Goal: Transaction & Acquisition: Purchase product/service

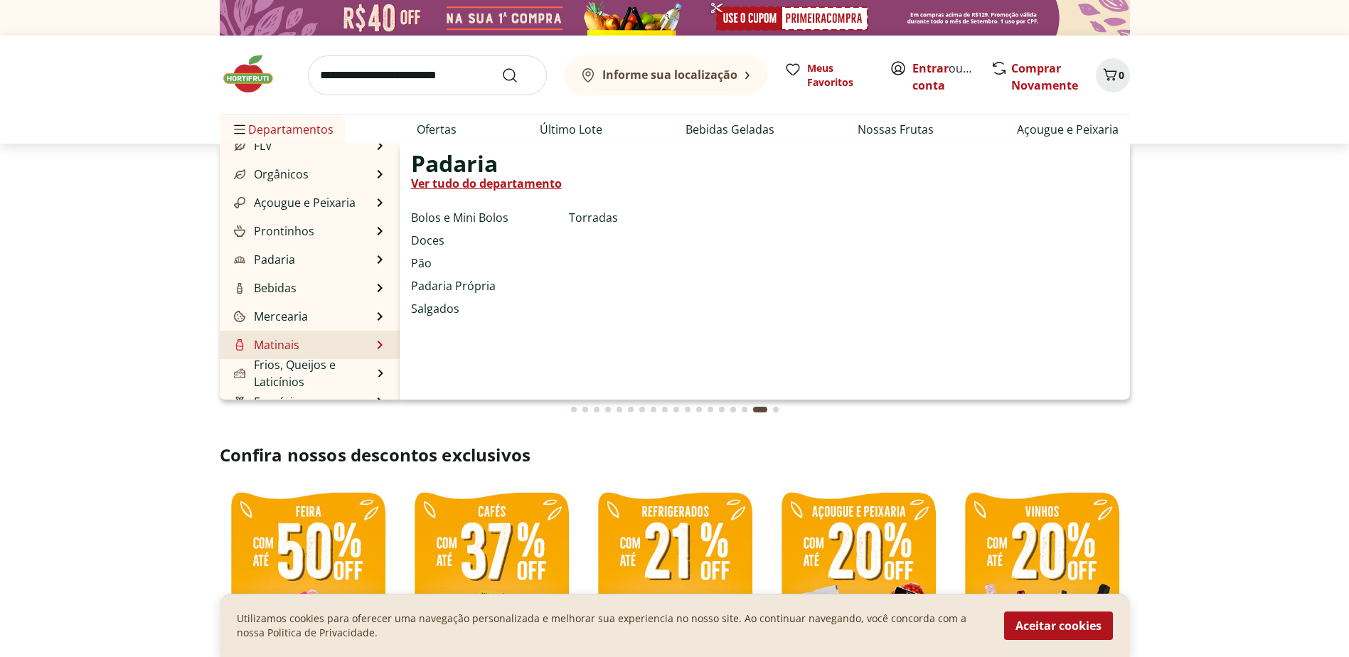
scroll to position [71, 0]
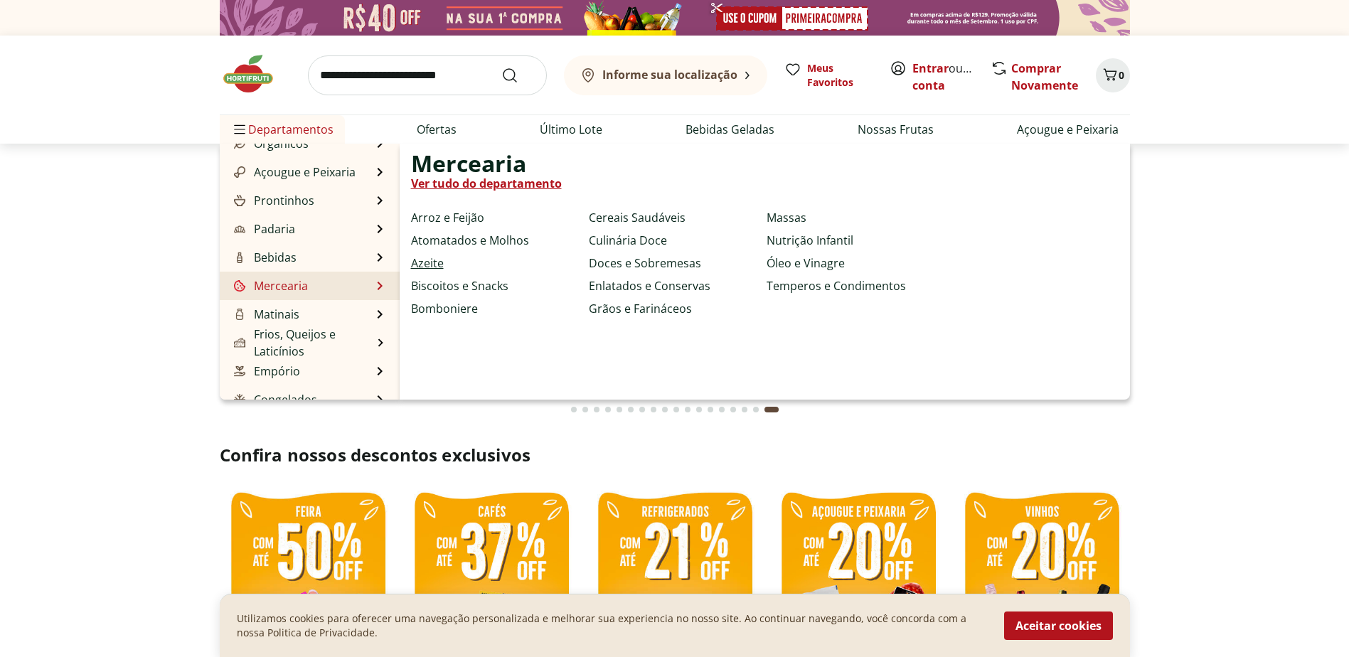
click at [425, 263] on link "Azeite" at bounding box center [427, 263] width 33 height 17
select select "**********"
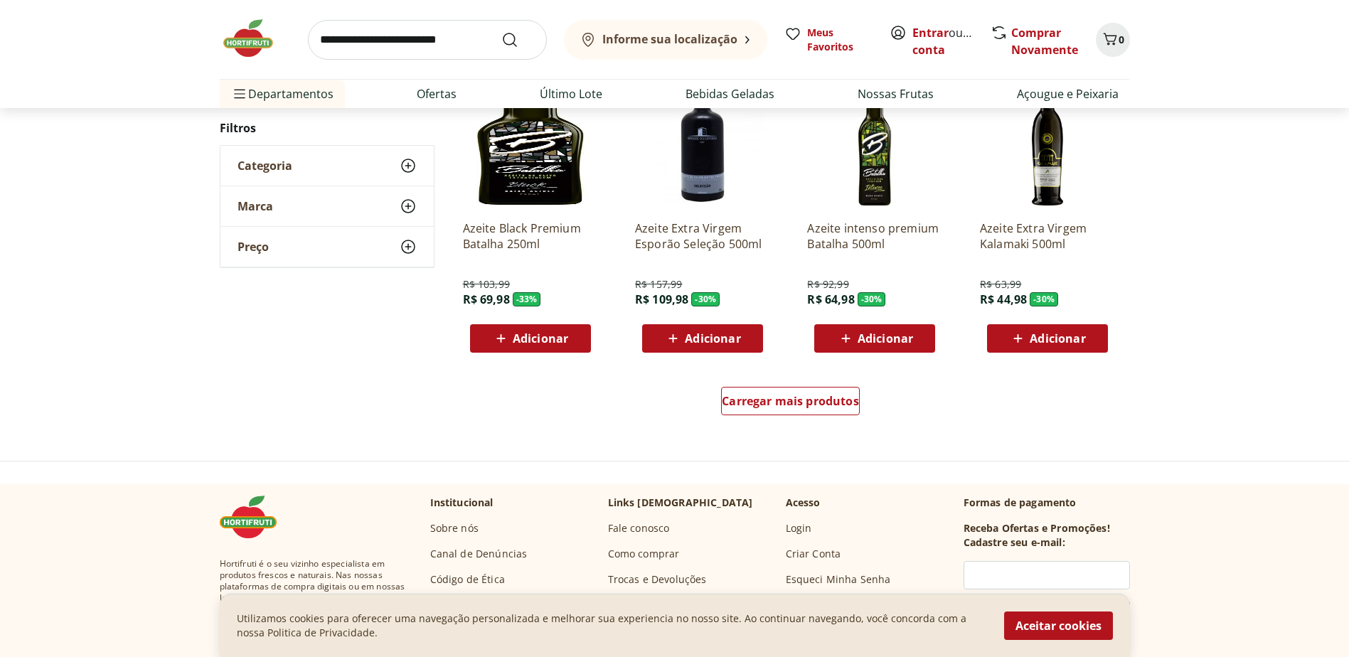
scroll to position [853, 0]
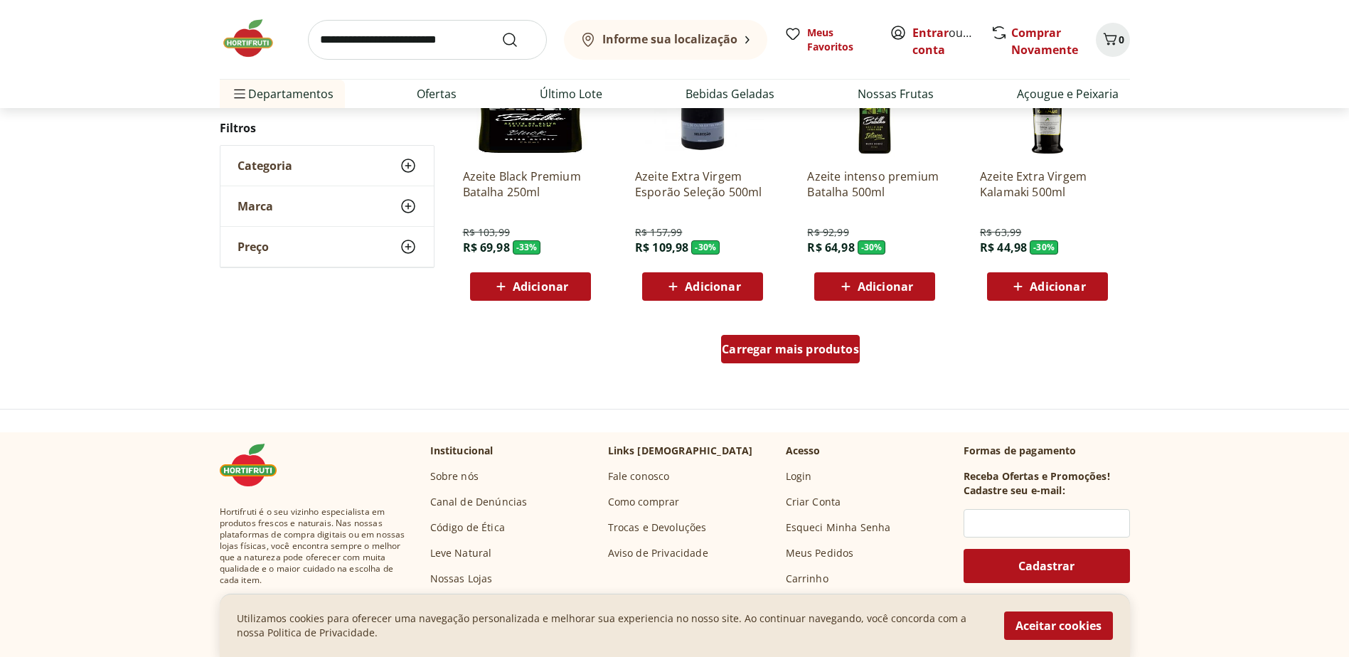
click at [791, 359] on div "Carregar mais produtos" at bounding box center [790, 349] width 139 height 28
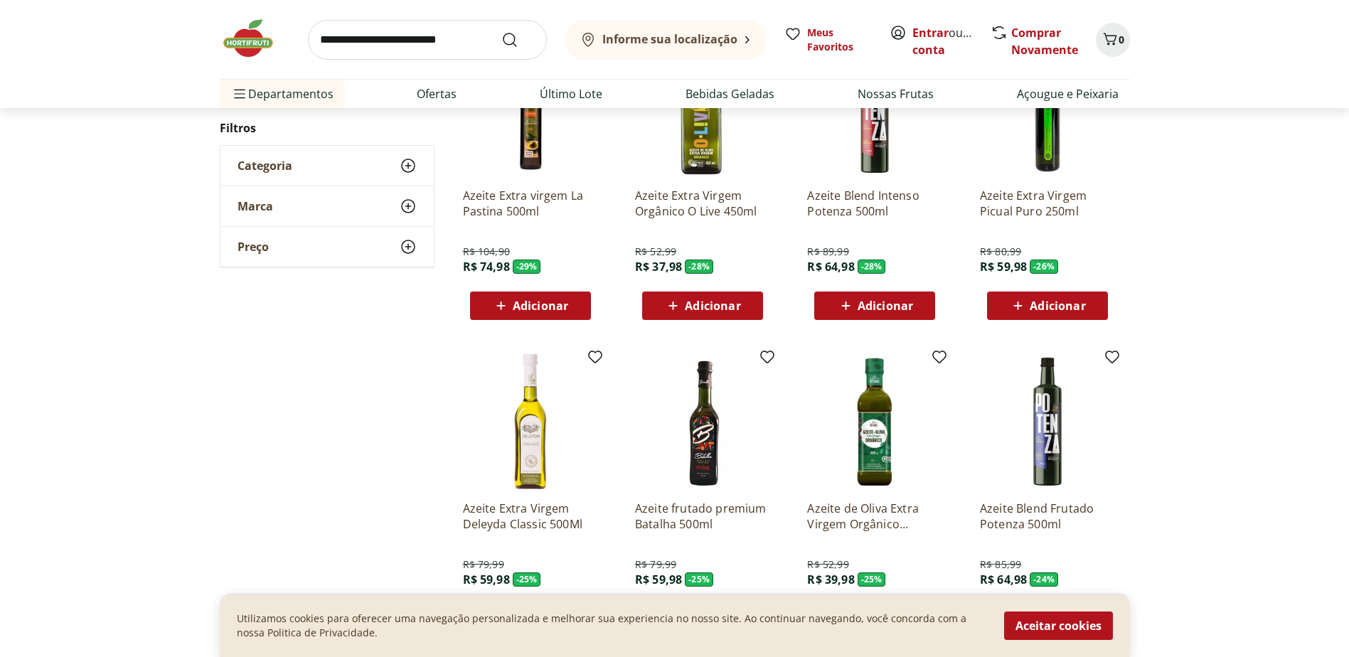
scroll to position [1138, 0]
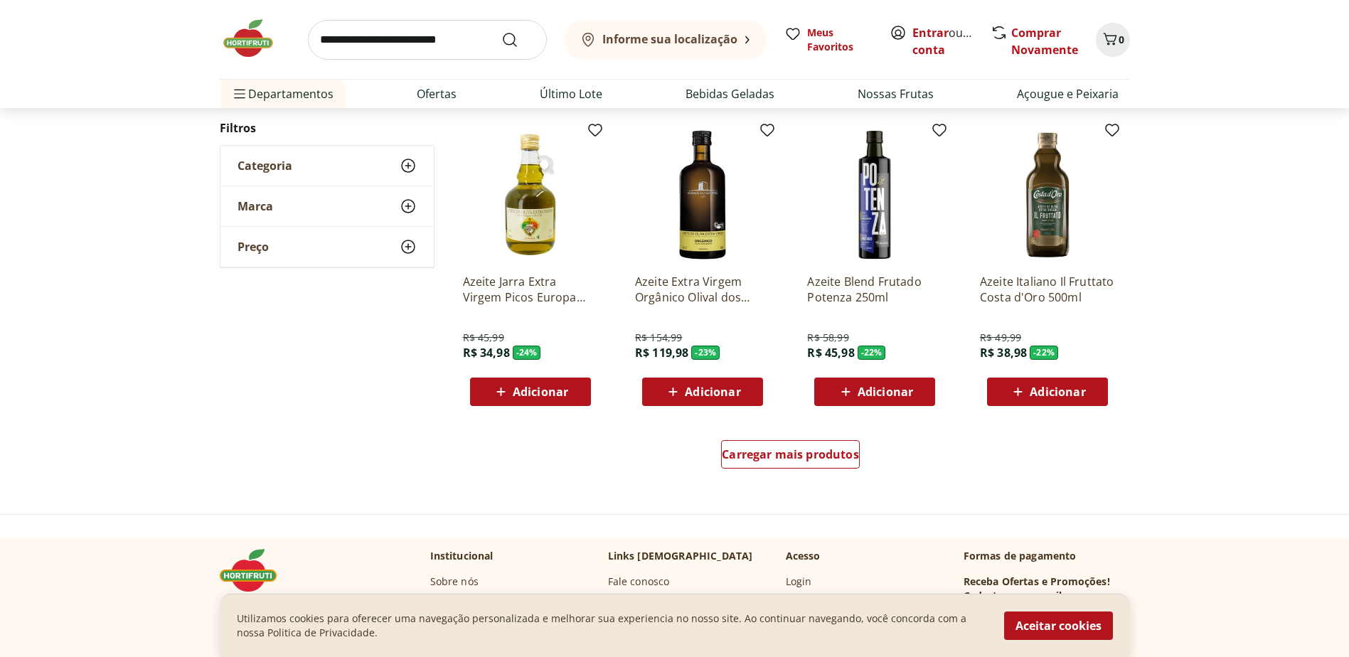
scroll to position [853, 0]
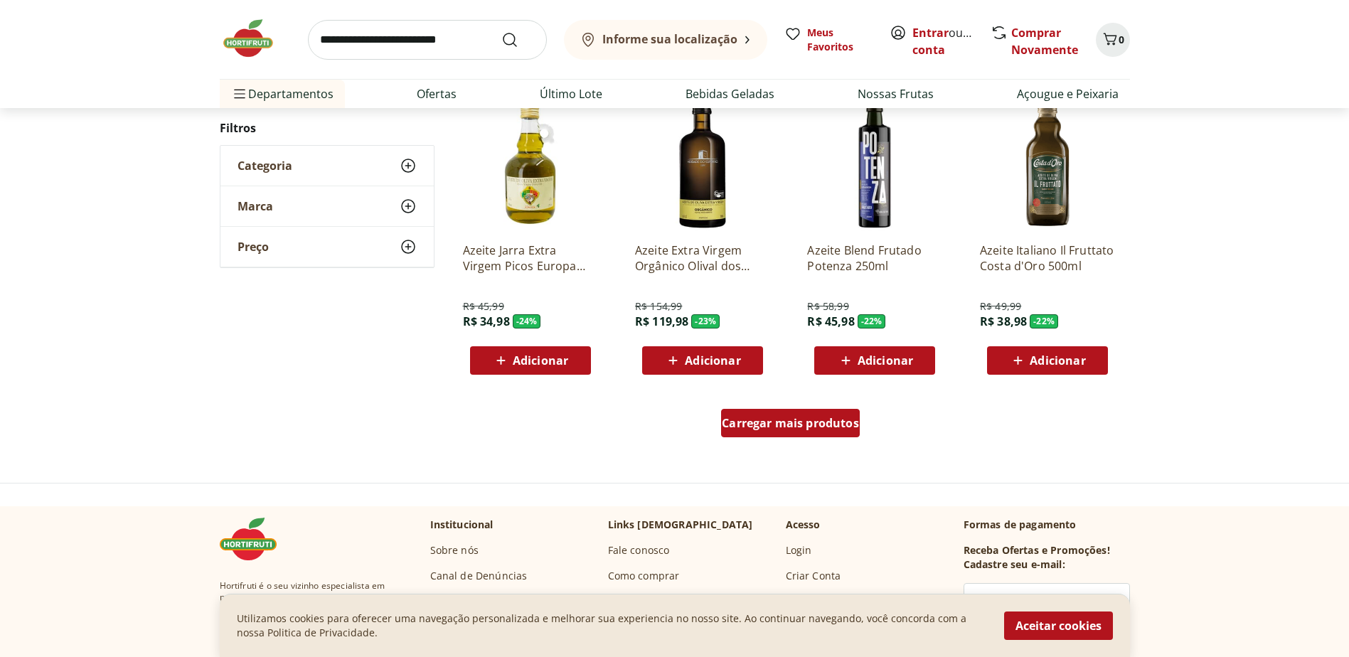
click at [829, 417] on span "Carregar mais produtos" at bounding box center [790, 422] width 137 height 11
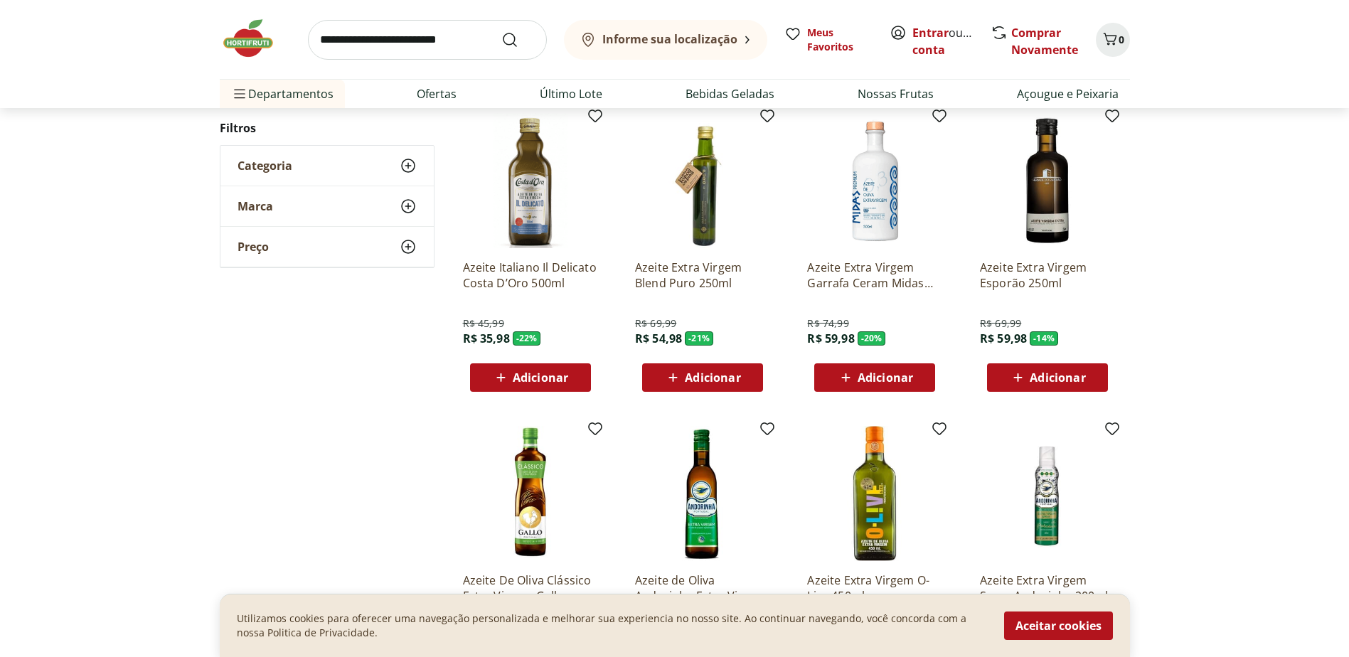
scroll to position [1209, 0]
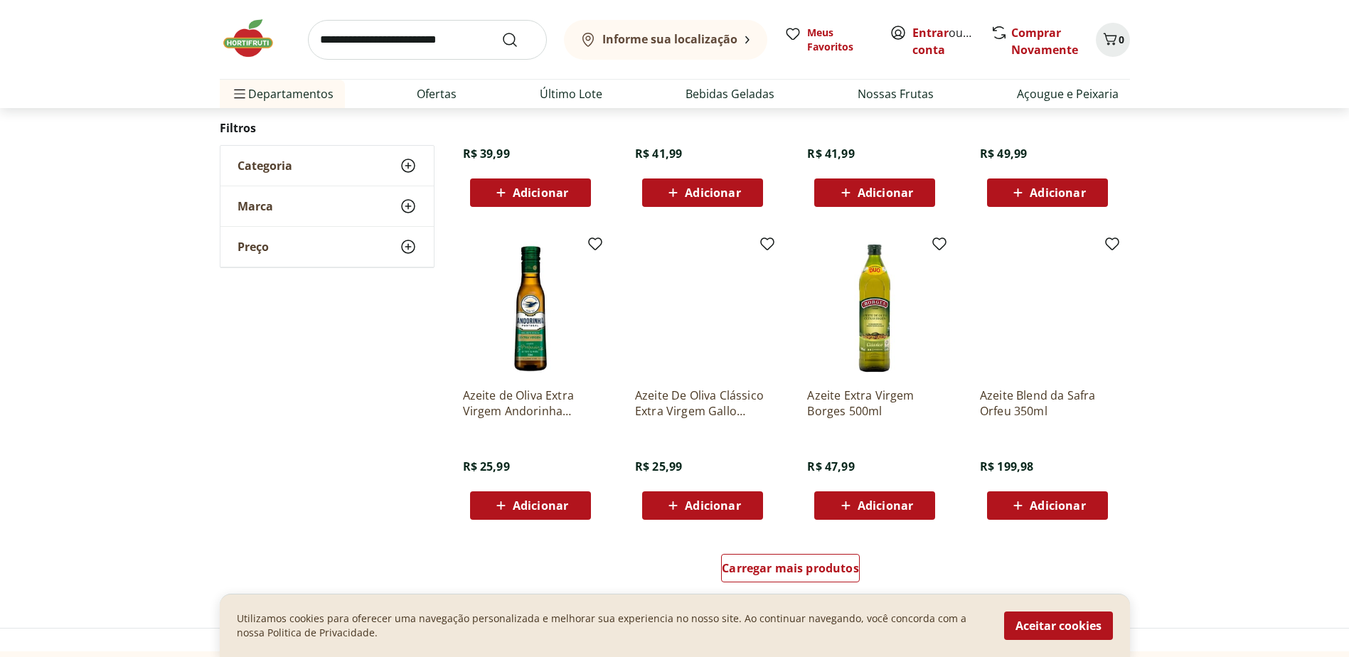
scroll to position [780, 0]
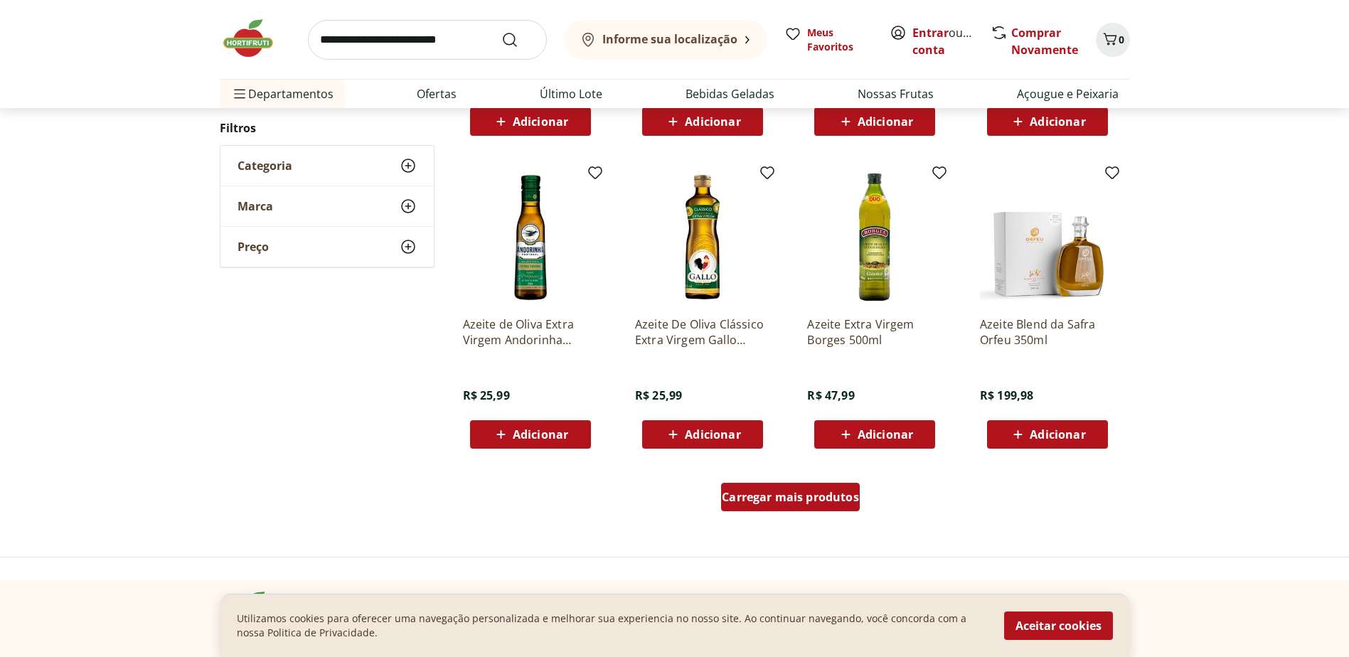
click at [816, 506] on div "Carregar mais produtos" at bounding box center [790, 497] width 139 height 28
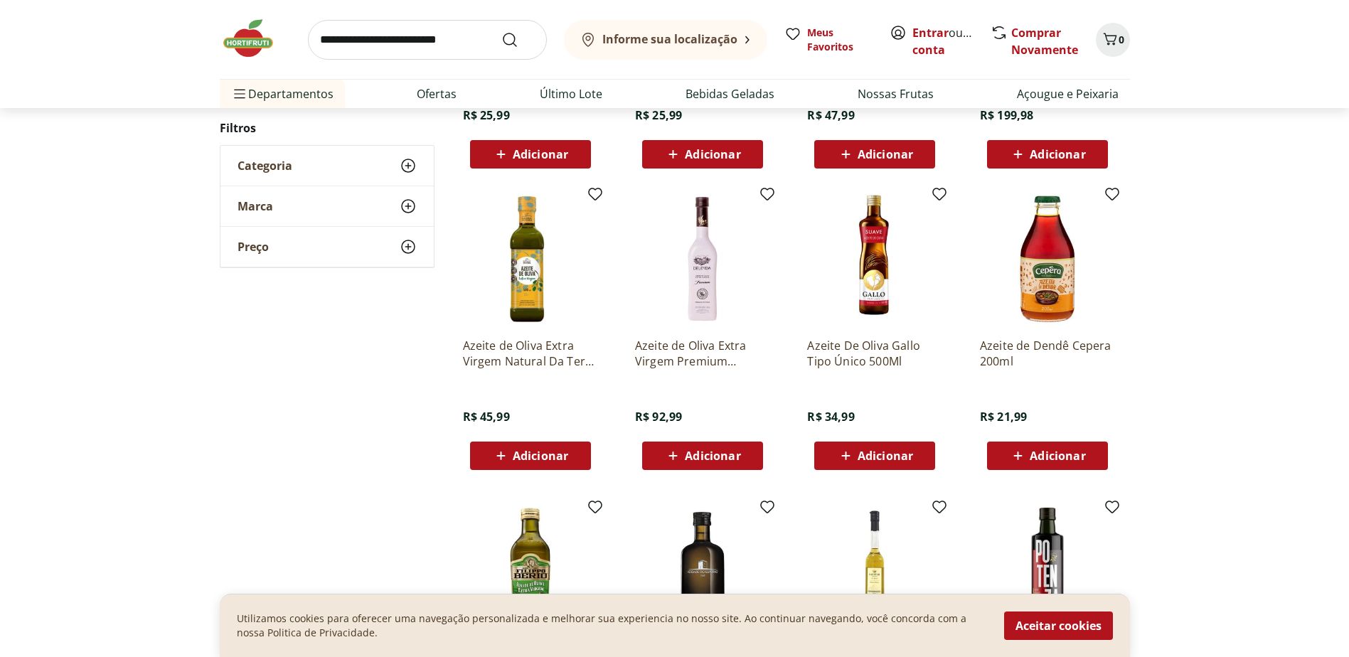
scroll to position [1064, 0]
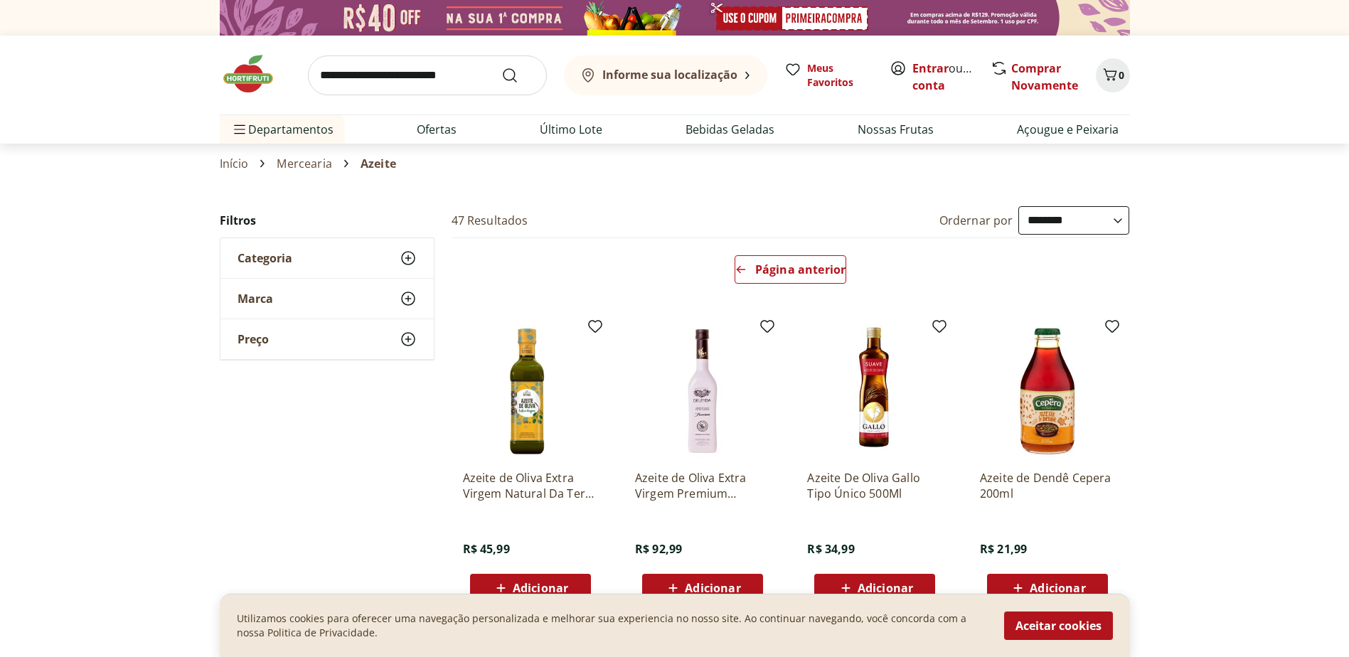
click at [404, 302] on icon at bounding box center [408, 298] width 17 height 17
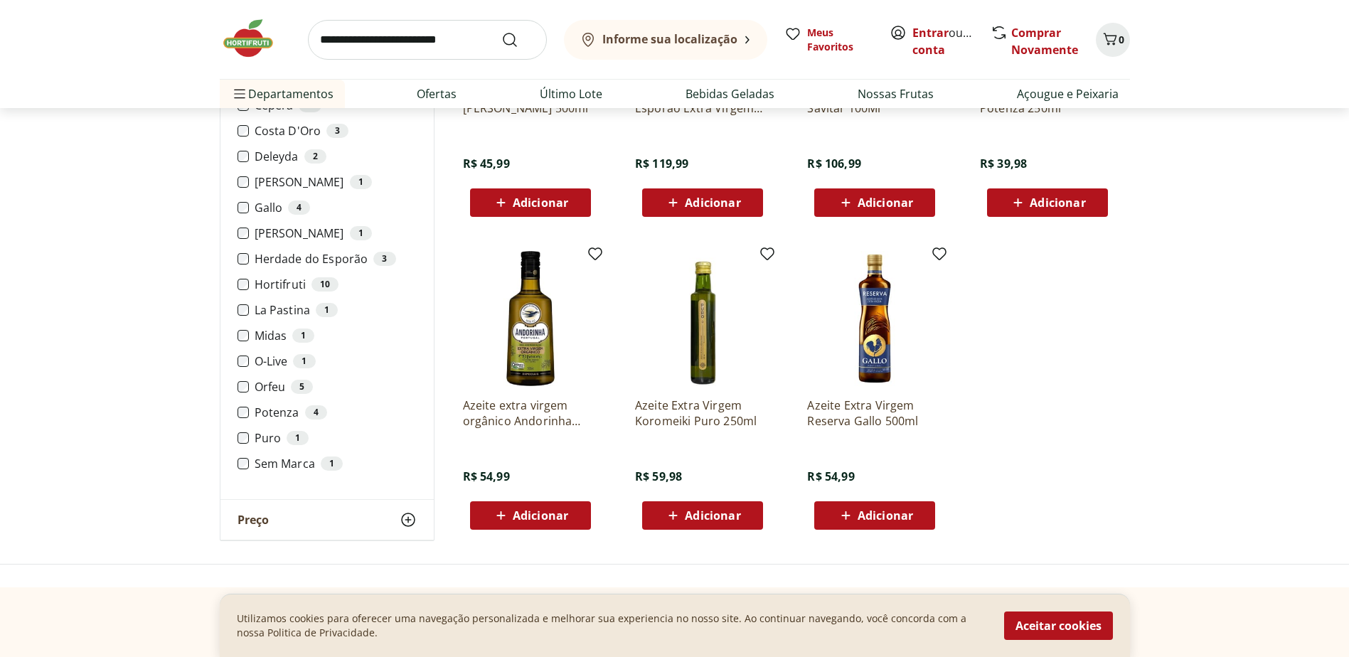
scroll to position [711, 0]
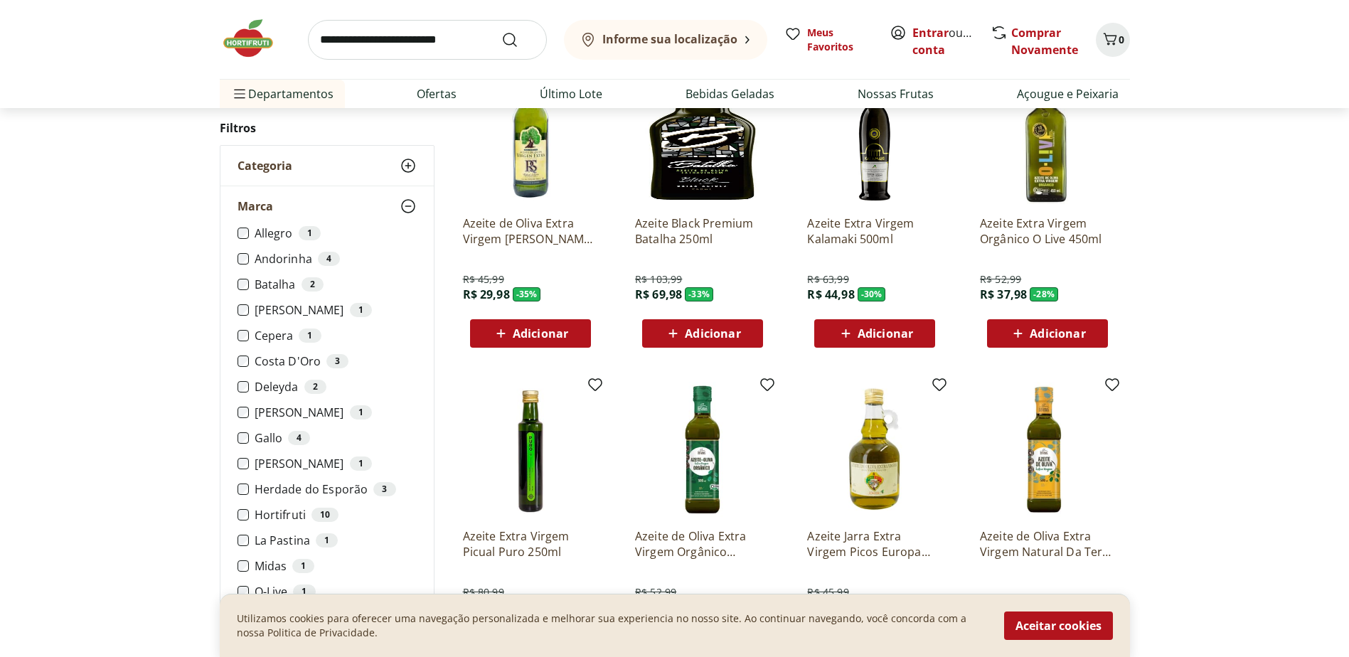
scroll to position [213, 0]
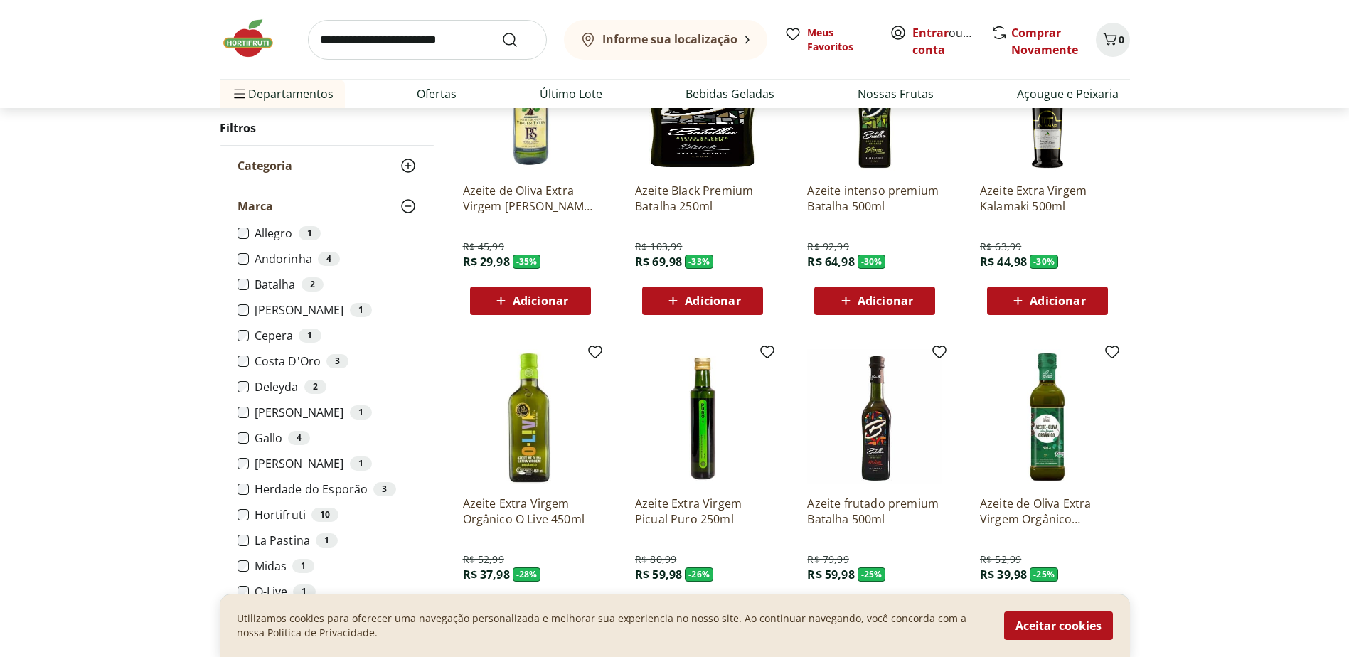
click at [250, 514] on li "Hortifruti 10" at bounding box center [327, 515] width 179 height 14
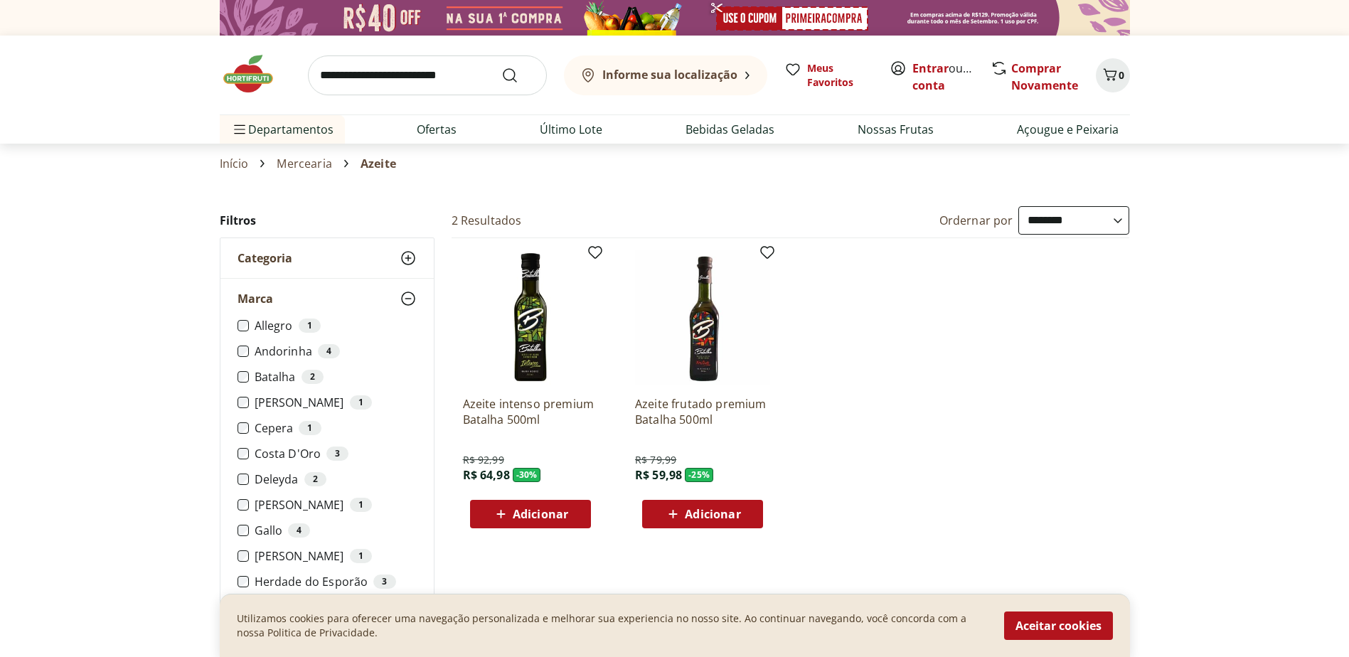
scroll to position [71, 0]
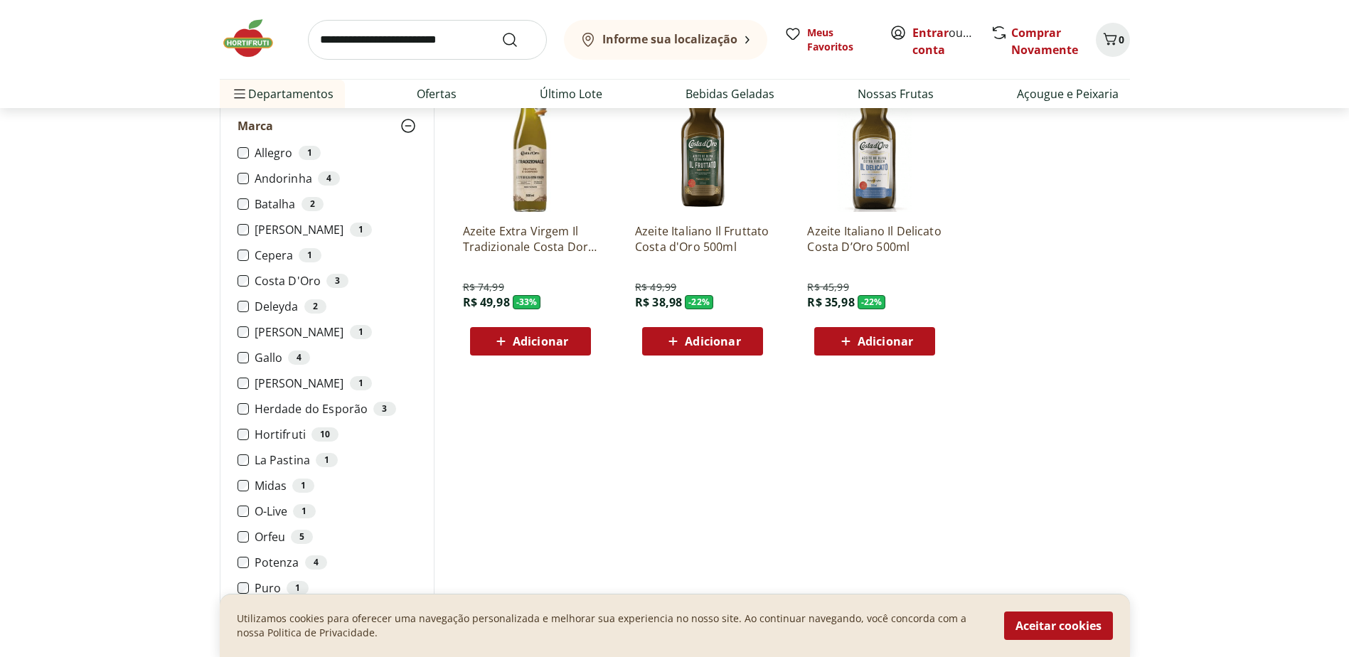
scroll to position [213, 0]
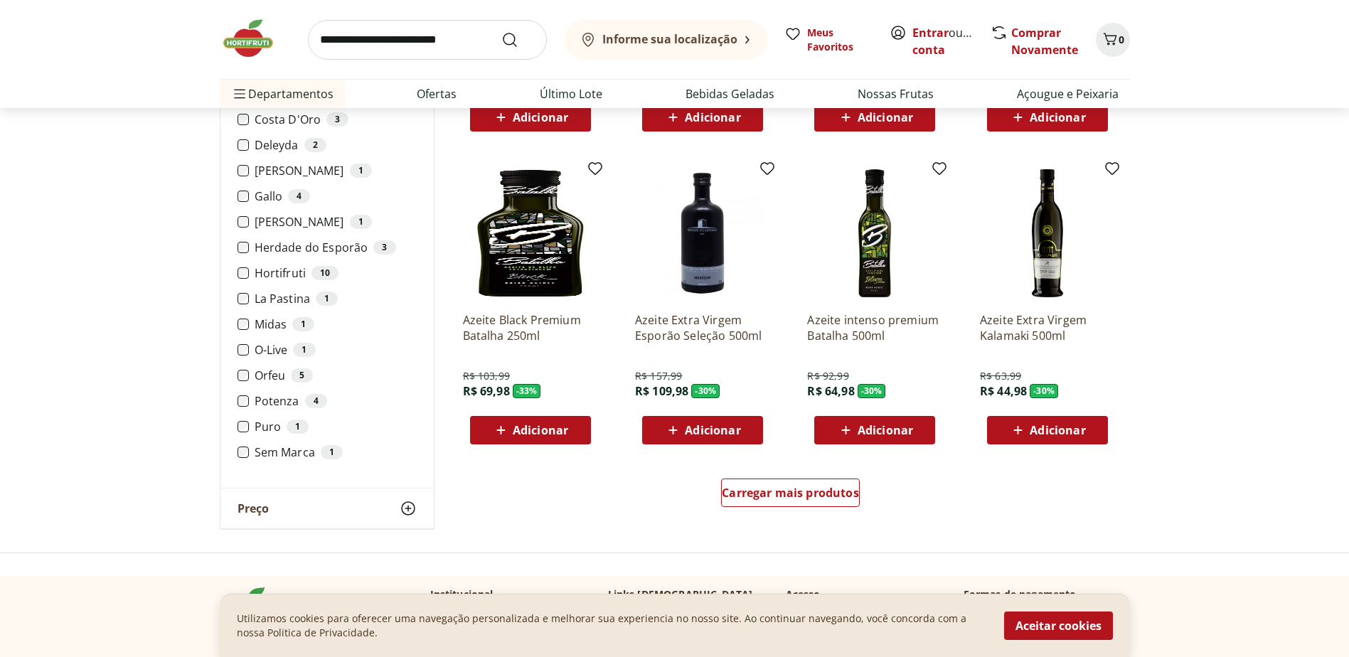
scroll to position [711, 0]
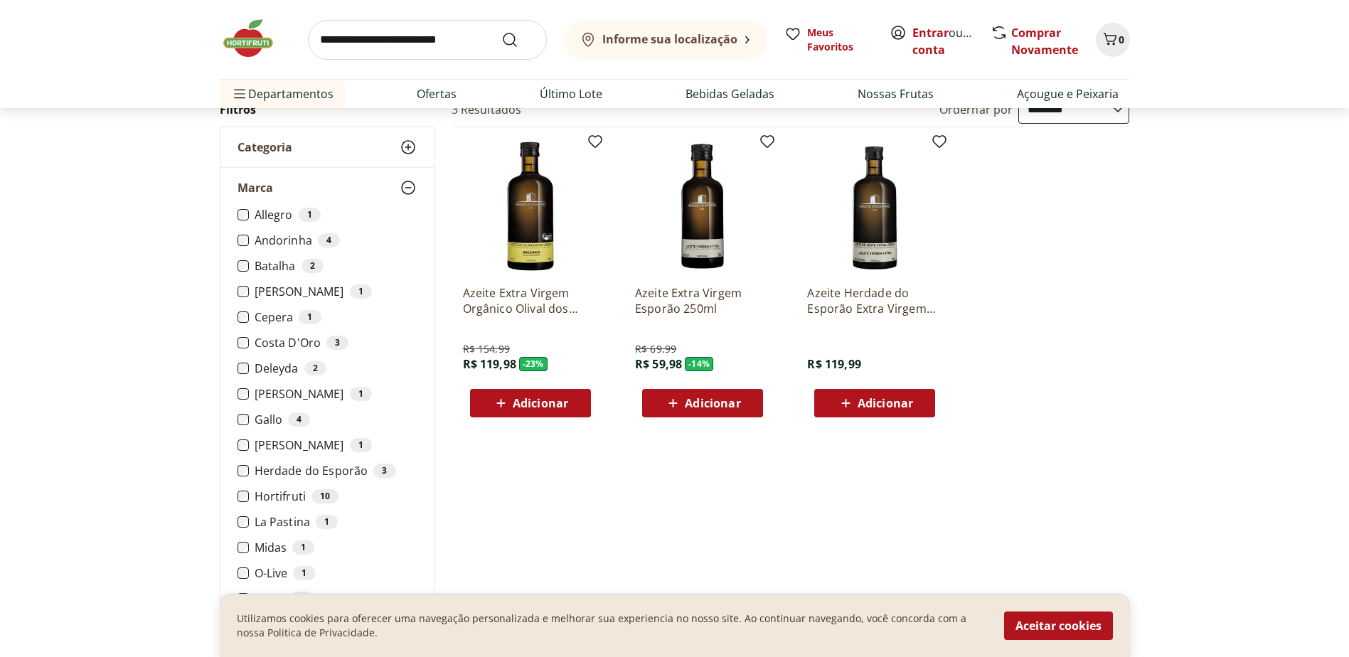
scroll to position [142, 0]
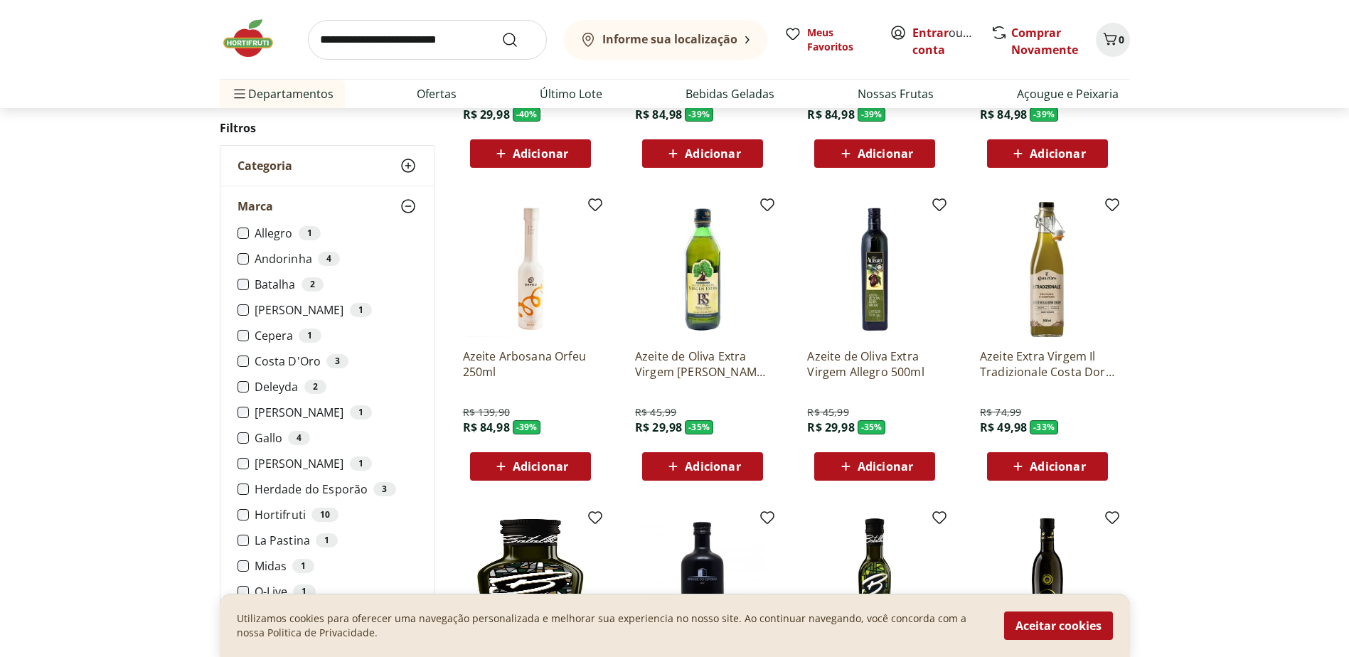
scroll to position [640, 0]
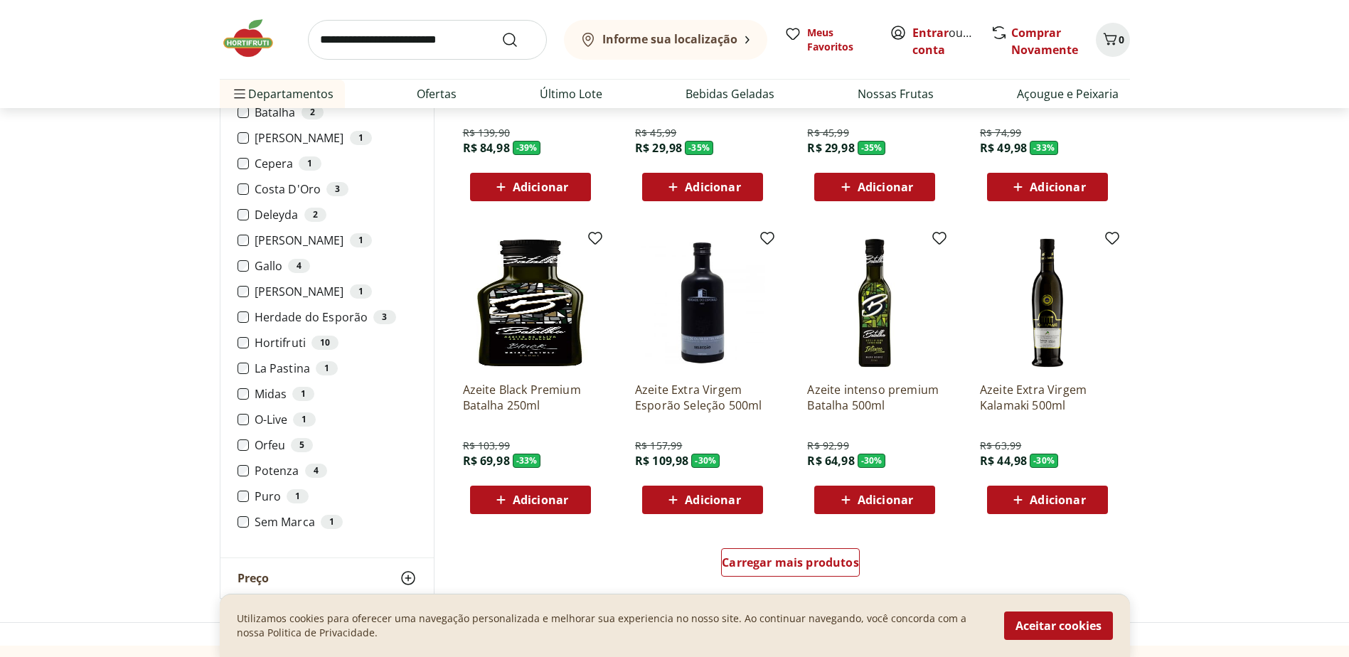
click at [252, 447] on li "Orfeu 5" at bounding box center [327, 445] width 179 height 14
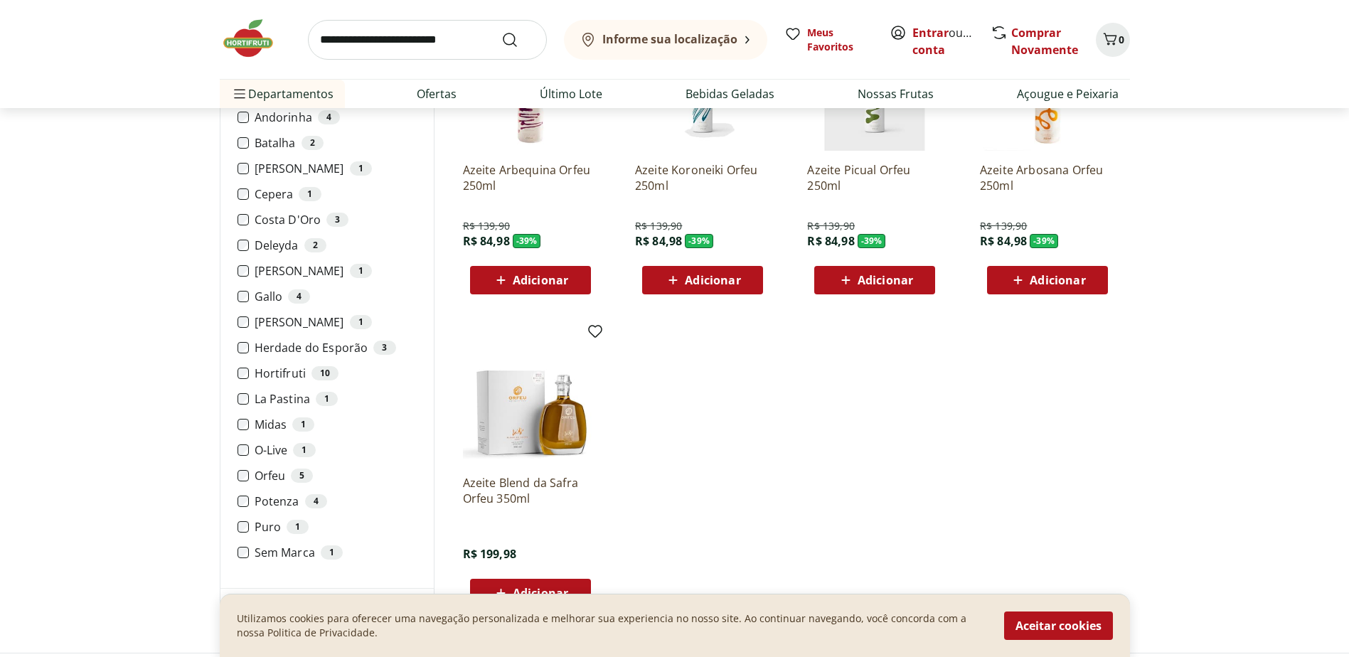
scroll to position [284, 0]
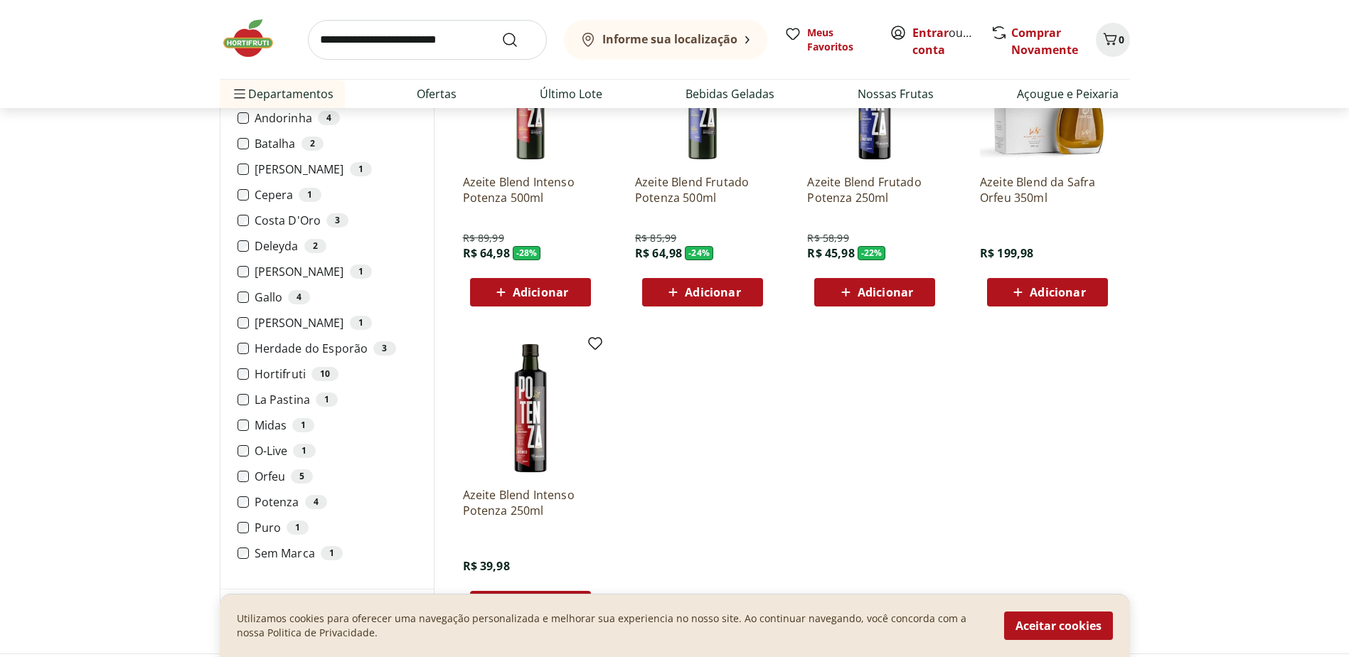
scroll to position [569, 0]
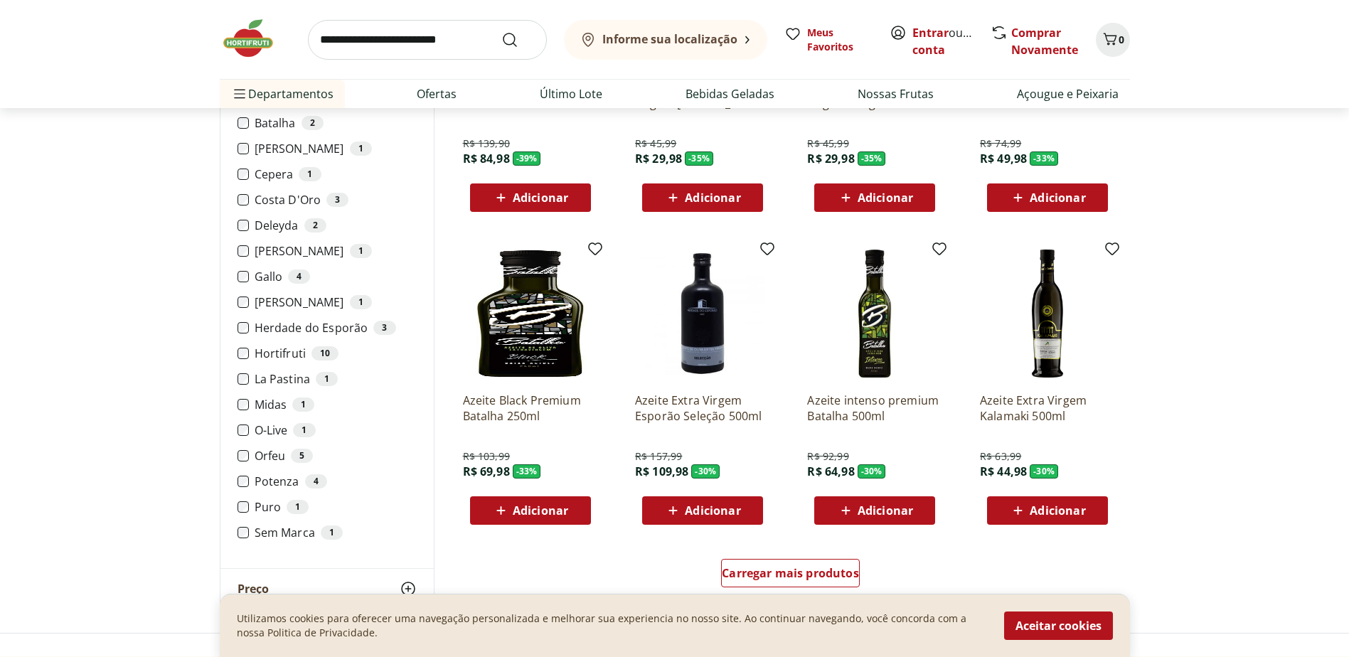
scroll to position [925, 0]
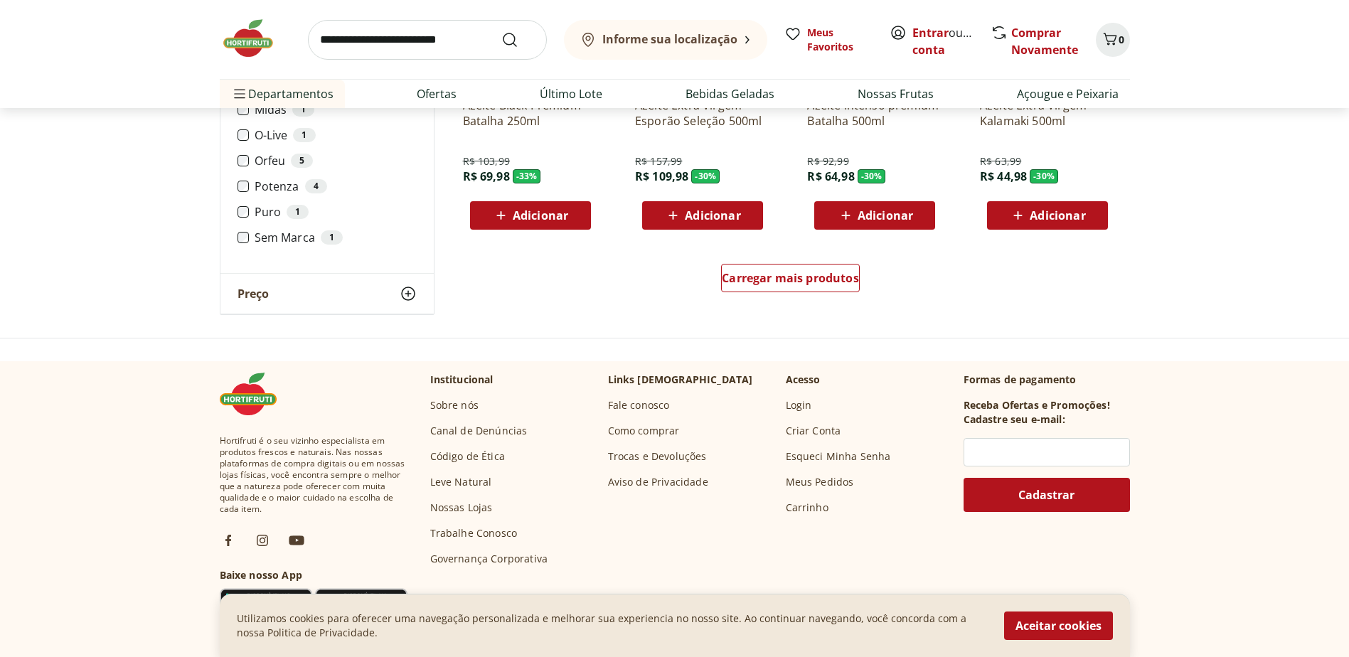
click at [243, 230] on li "Sem Marca 1" at bounding box center [327, 237] width 179 height 14
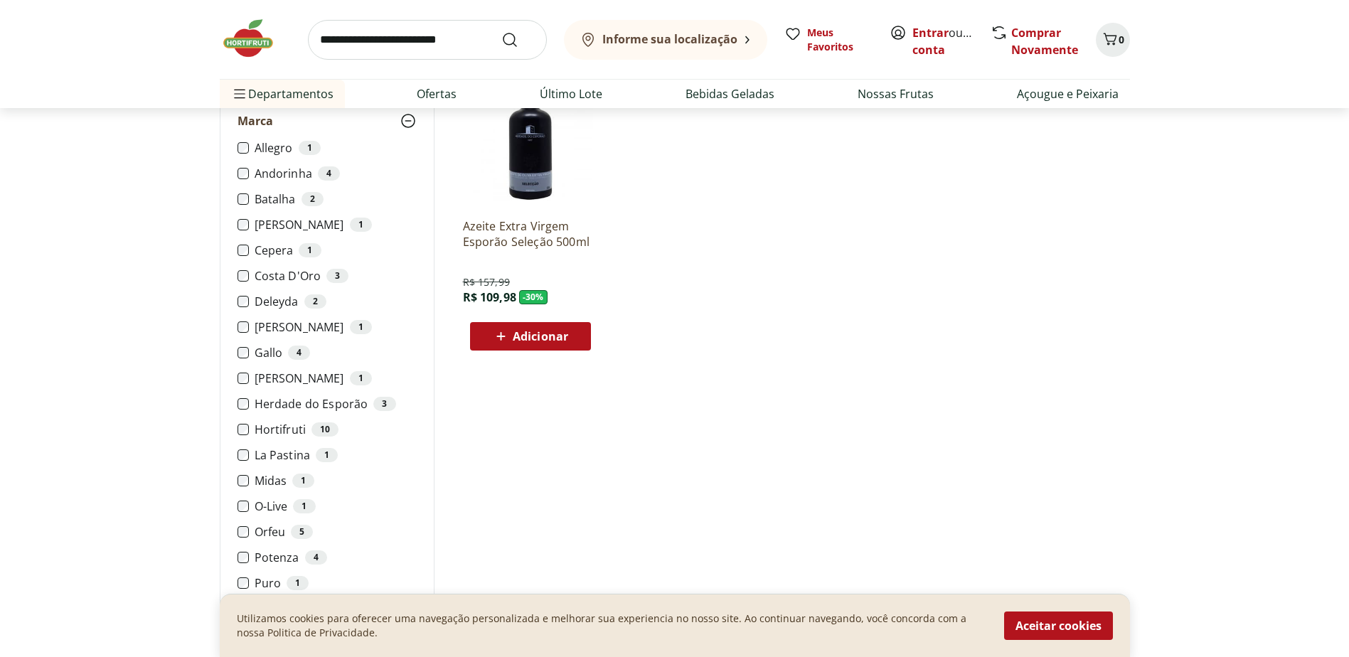
scroll to position [225, 0]
